Goal: Transaction & Acquisition: Purchase product/service

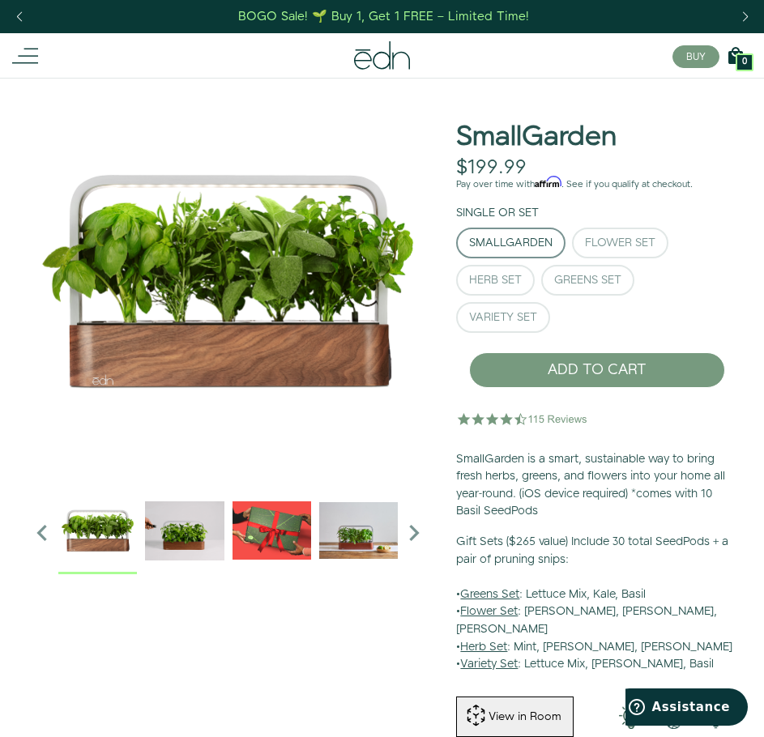
click at [26, 53] on icon at bounding box center [25, 56] width 26 height 26
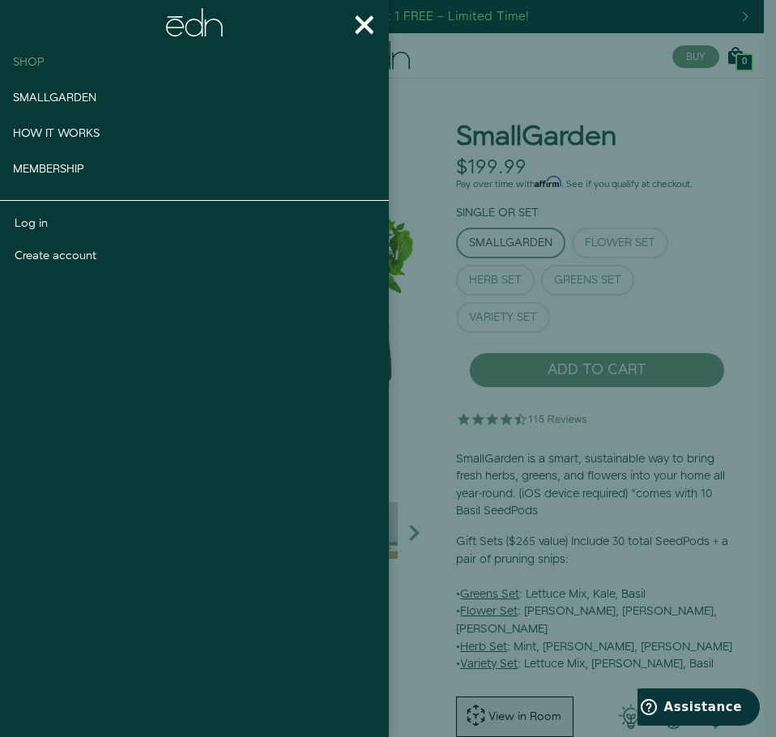
click at [32, 58] on span "Shop" at bounding box center [29, 62] width 32 height 16
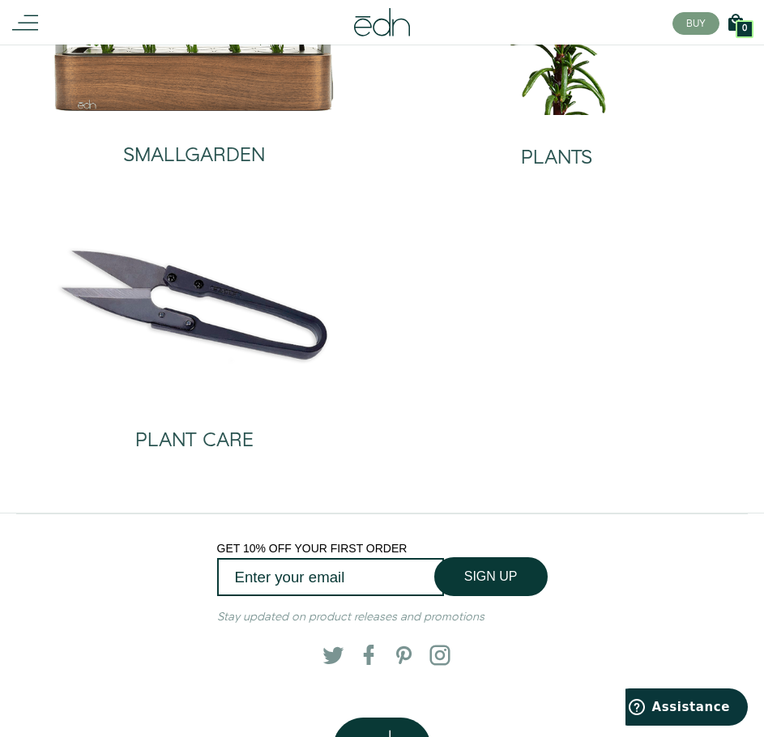
scroll to position [228, 0]
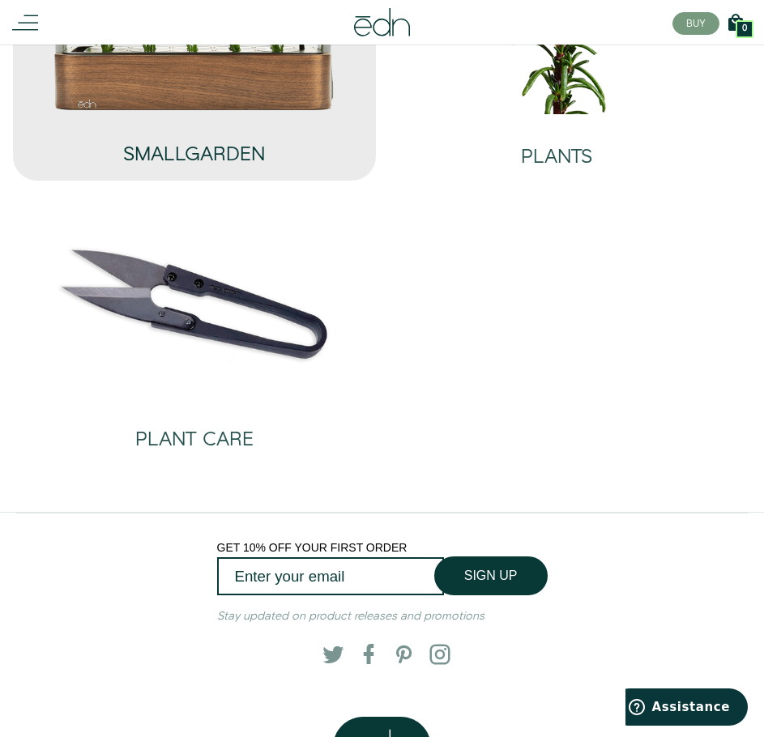
click at [271, 115] on div "SMALLGARDEN" at bounding box center [194, 145] width 303 height 66
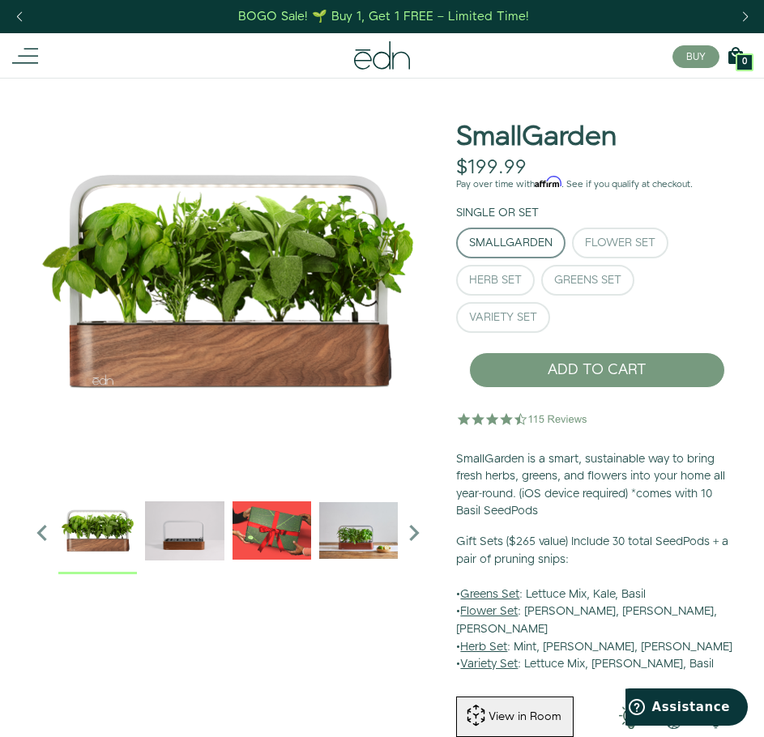
click at [581, 131] on h1 "SmallGarden" at bounding box center [536, 137] width 160 height 30
copy h1 "SmallGarden"
click at [581, 131] on h1 "SmallGarden" at bounding box center [536, 137] width 160 height 30
click at [763, 0] on div at bounding box center [764, 0] width 0 height 0
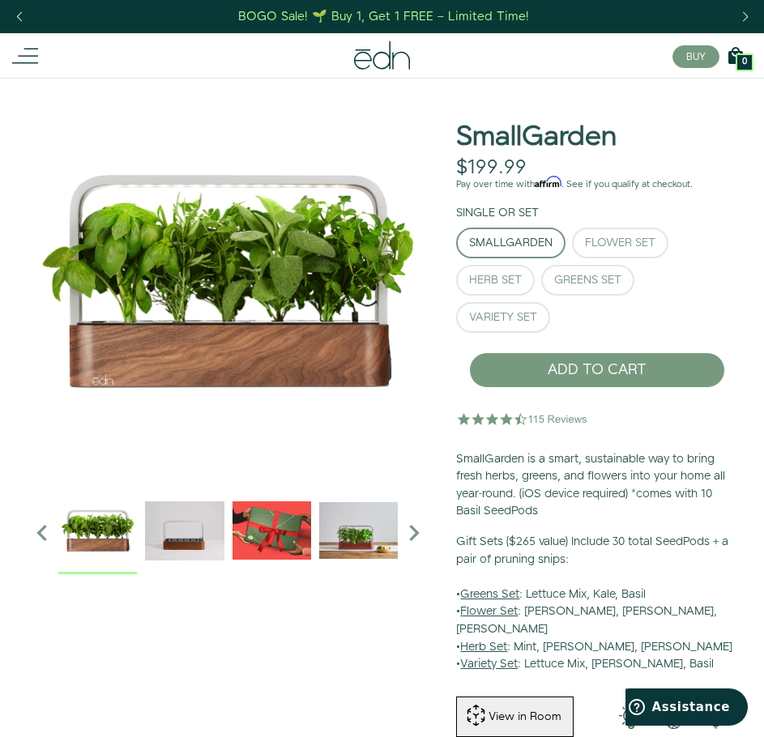
click at [763, 0] on div at bounding box center [764, 0] width 0 height 0
click at [247, 629] on div at bounding box center [228, 588] width 430 height 1020
click at [591, 231] on button "Flower Set" at bounding box center [620, 243] width 96 height 31
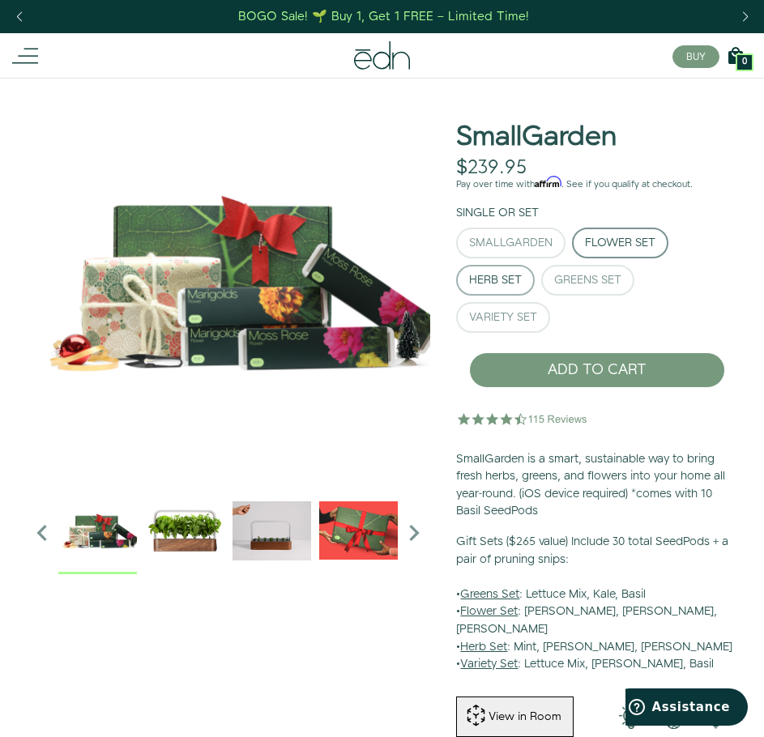
click at [471, 286] on div "Herb Set" at bounding box center [495, 280] width 53 height 11
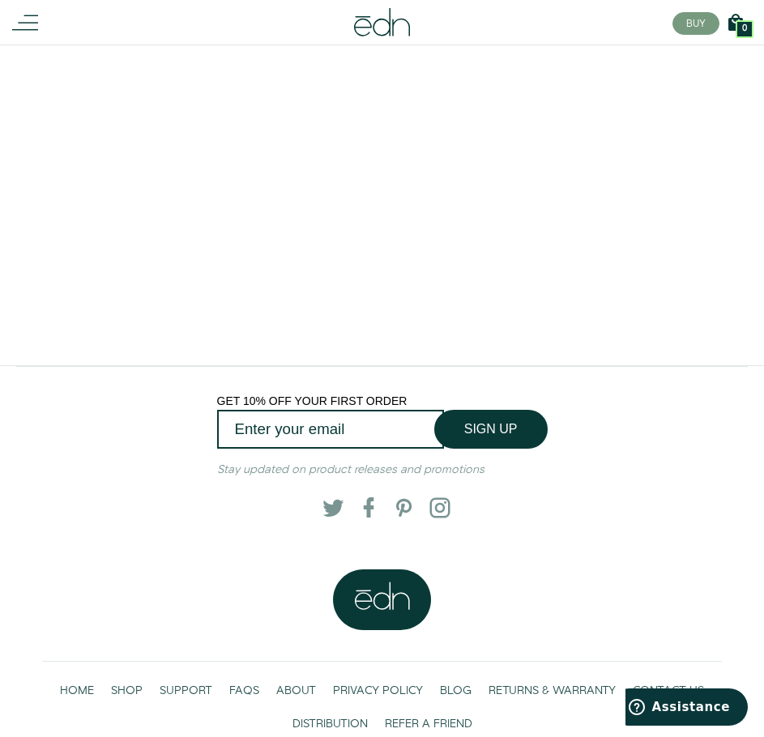
scroll to position [3054, 0]
